Goal: Find specific page/section

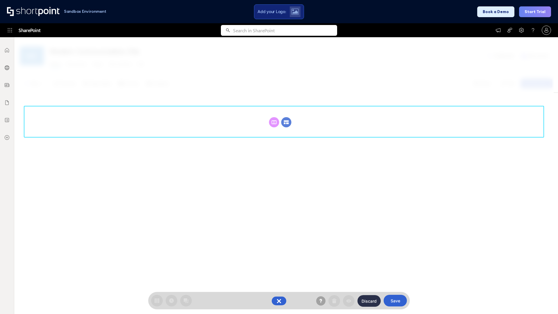
scroll to position [80, 0]
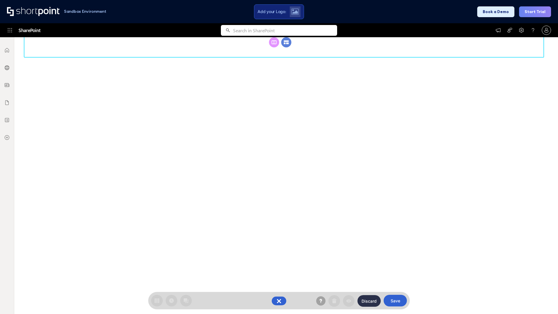
click at [286, 47] on circle at bounding box center [286, 42] width 10 height 10
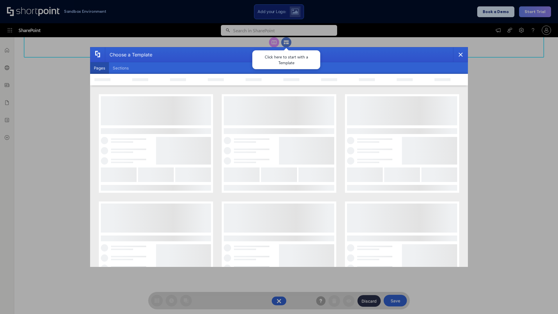
scroll to position [0, 0]
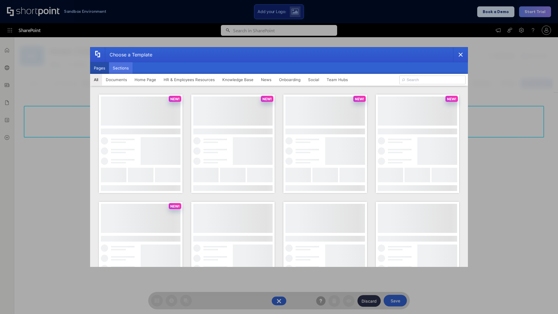
click at [121, 68] on button "Sections" at bounding box center [121, 68] width 24 height 12
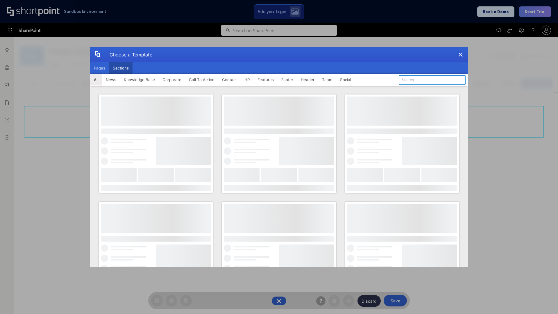
type input "FAQ 4"
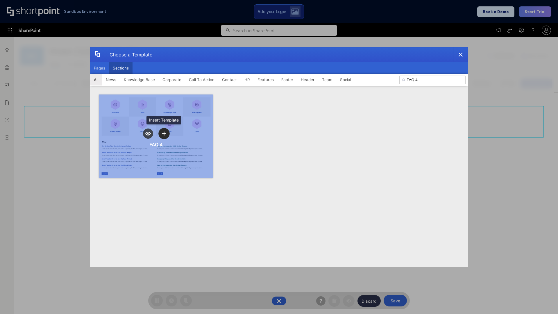
click at [164, 133] on icon "template selector" at bounding box center [164, 133] width 4 height 4
